Goal: Transaction & Acquisition: Obtain resource

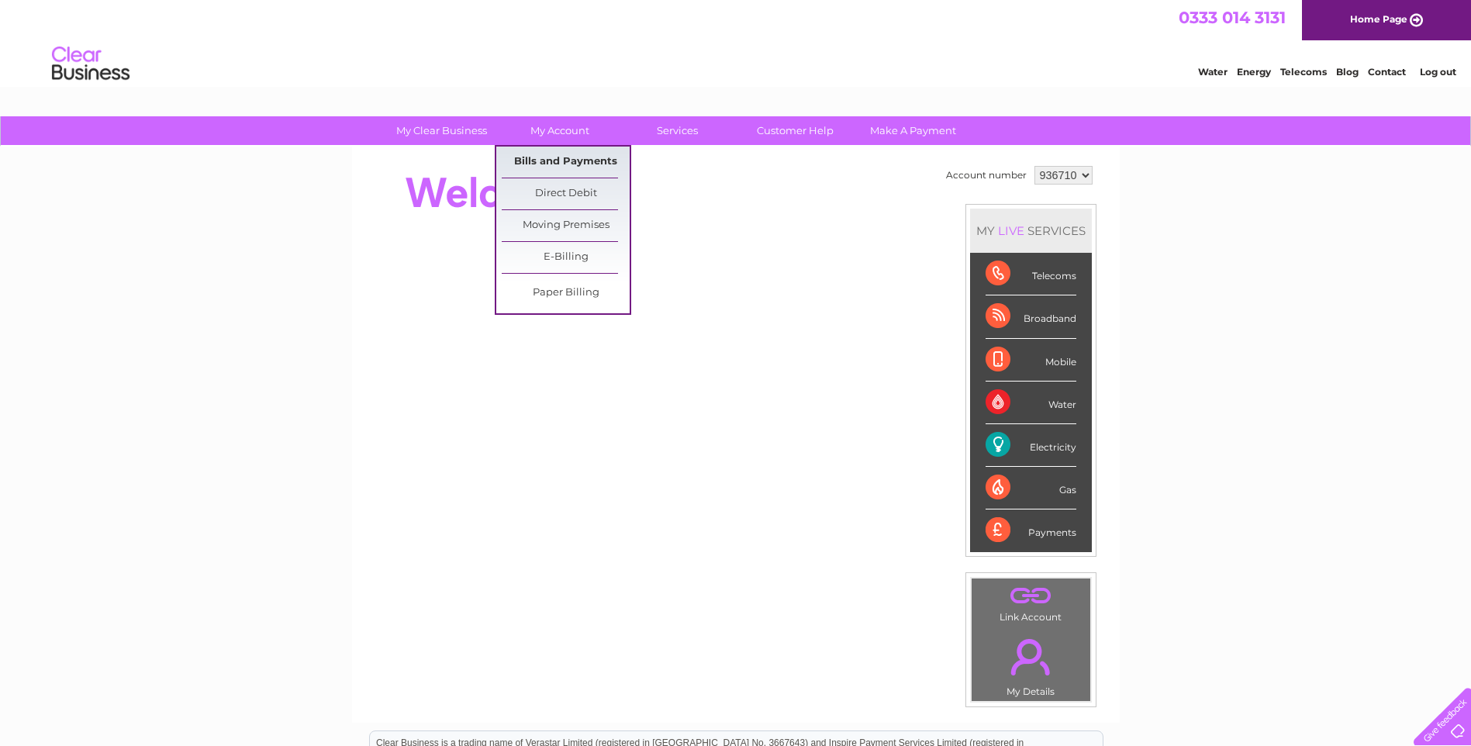
click at [552, 157] on link "Bills and Payments" at bounding box center [566, 162] width 128 height 31
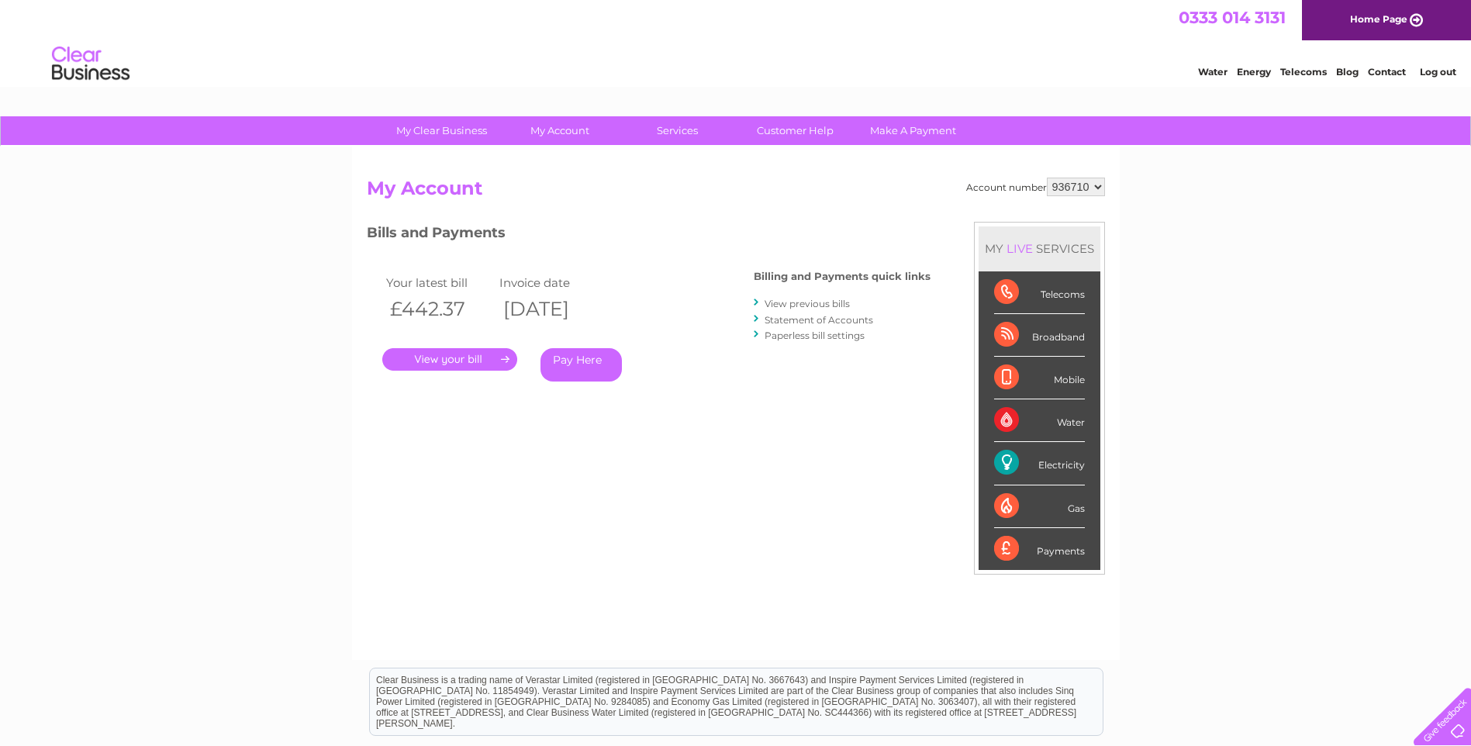
click at [457, 355] on link "." at bounding box center [449, 359] width 135 height 22
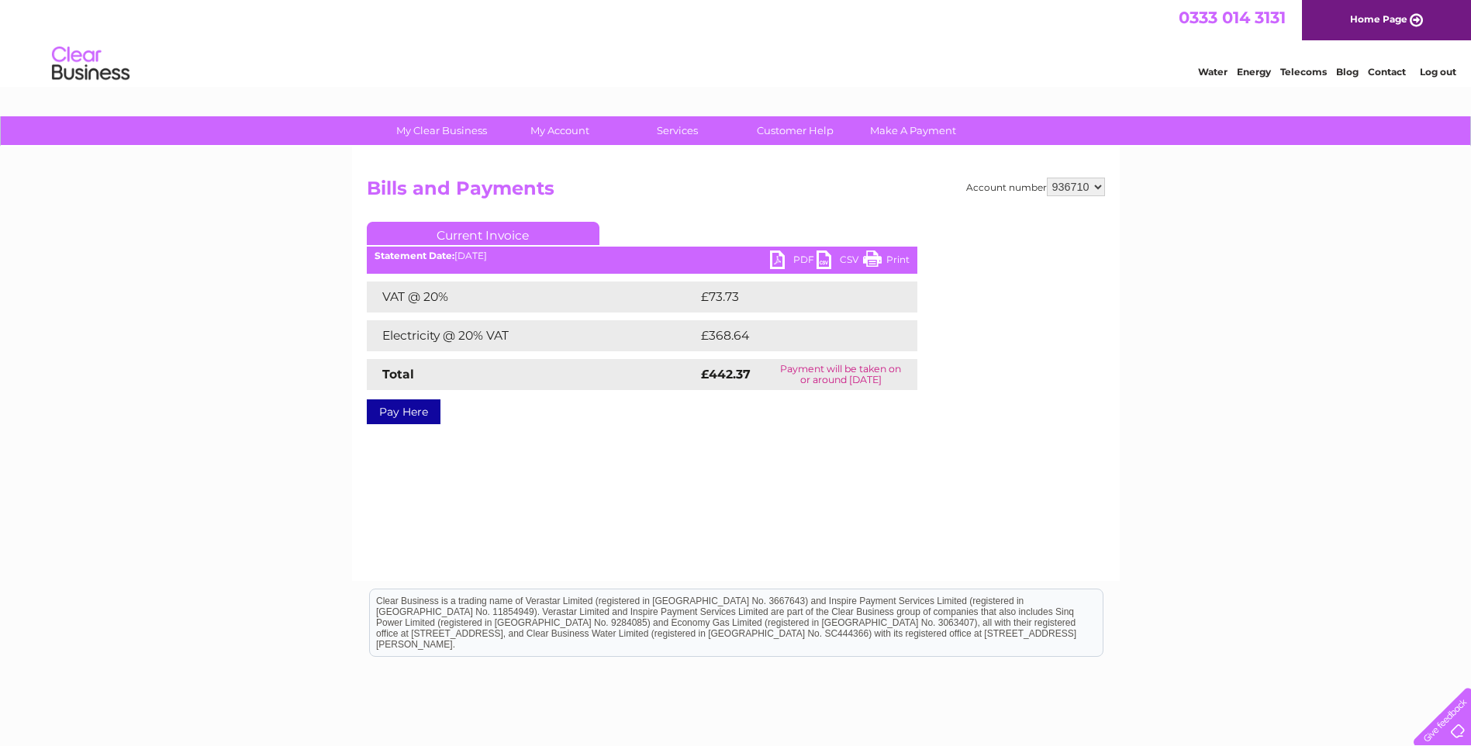
click at [786, 258] on link "PDF" at bounding box center [793, 261] width 47 height 22
